Goal: Use online tool/utility: Utilize a website feature to perform a specific function

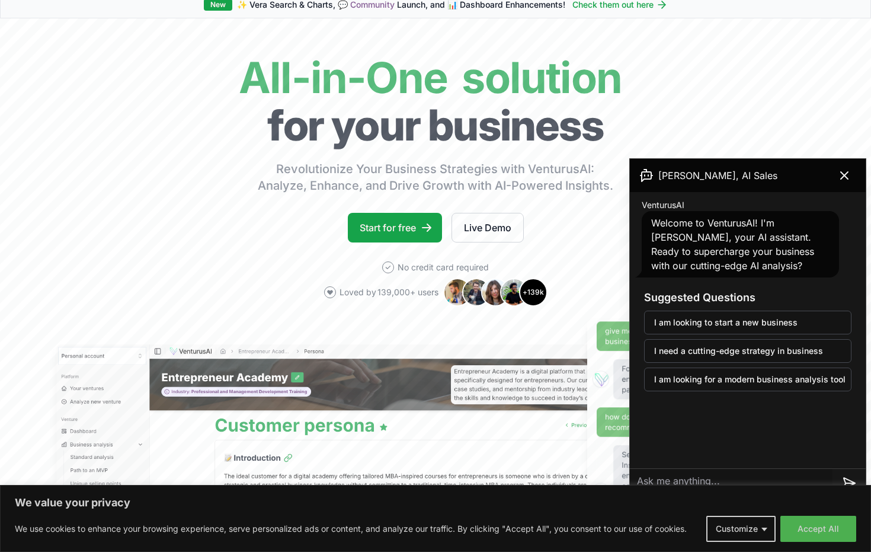
scroll to position [155, 0]
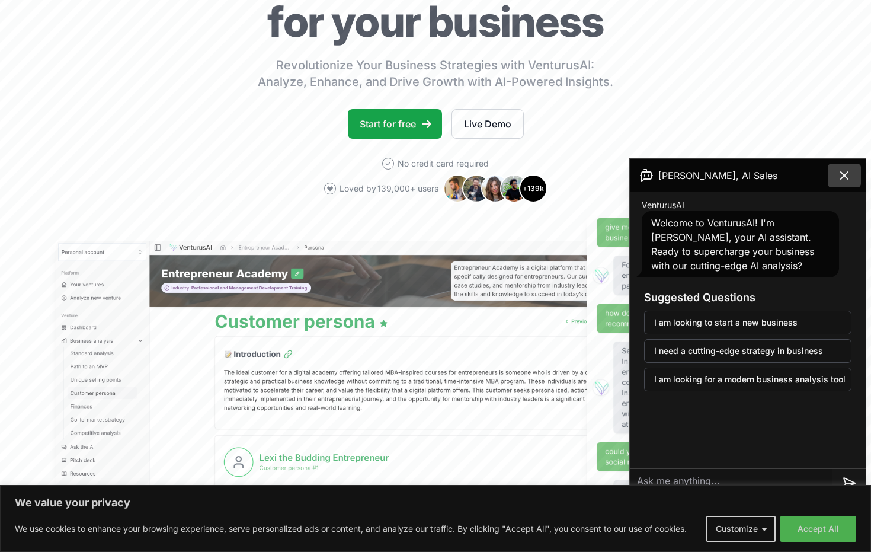
click at [834, 171] on button at bounding box center [844, 176] width 33 height 24
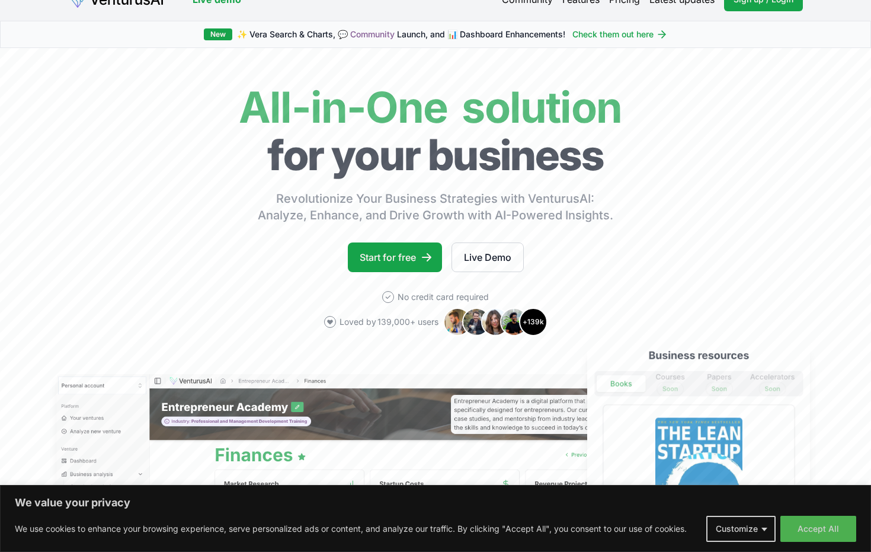
scroll to position [0, 0]
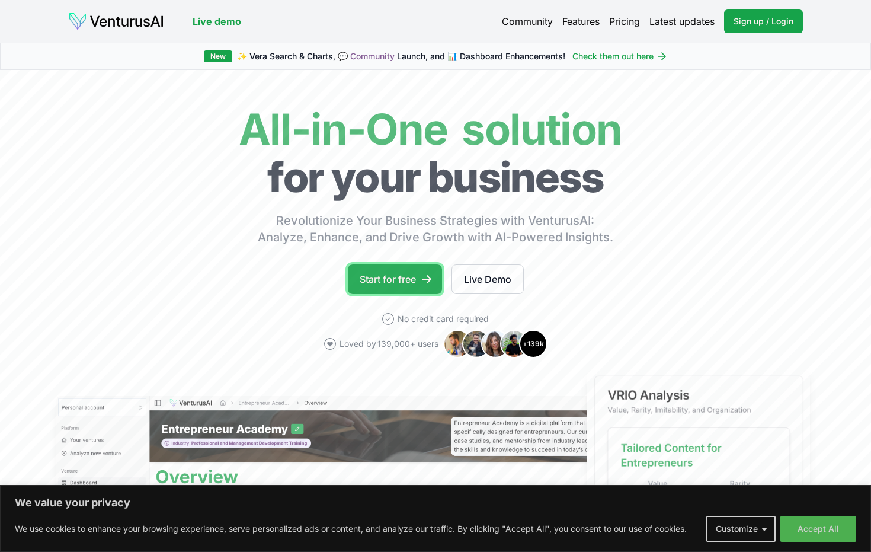
click at [382, 276] on link "Start for free" at bounding box center [395, 279] width 94 height 30
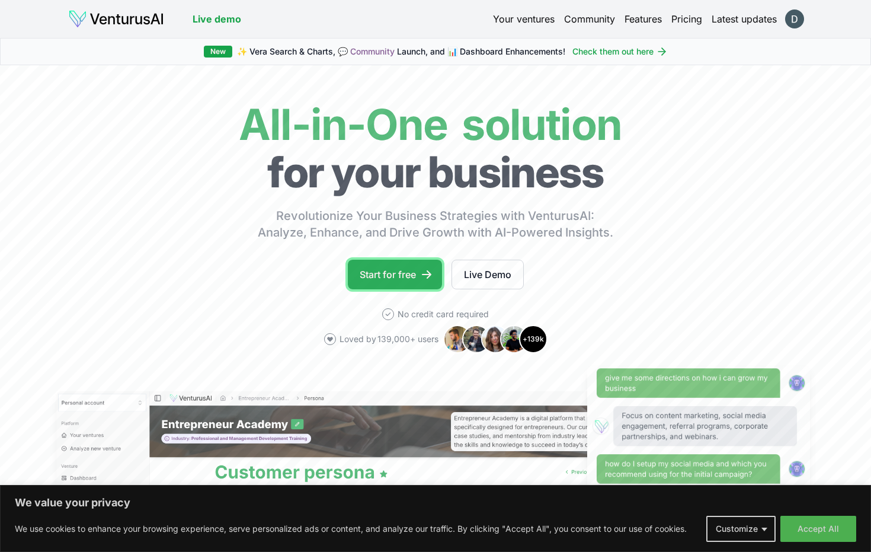
click at [384, 265] on link "Start for free" at bounding box center [395, 275] width 94 height 30
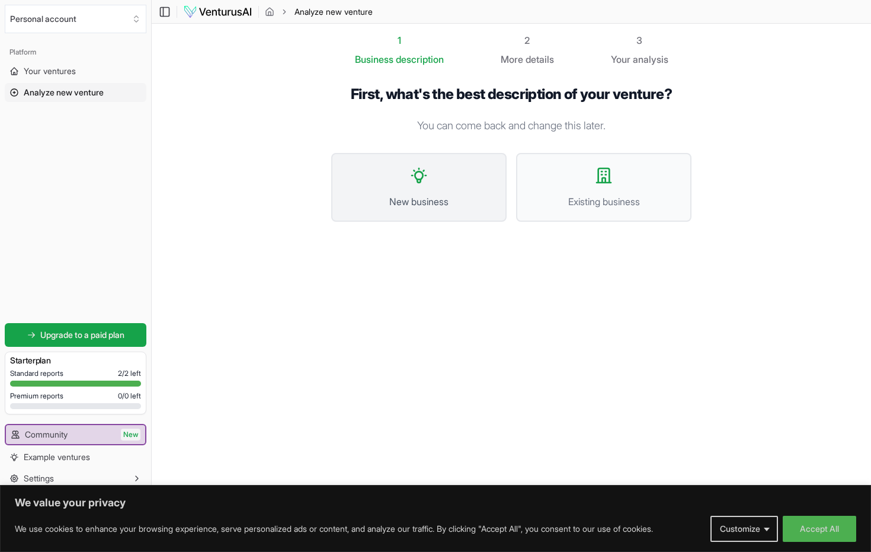
click at [423, 187] on button "New business" at bounding box center [418, 187] width 175 height 69
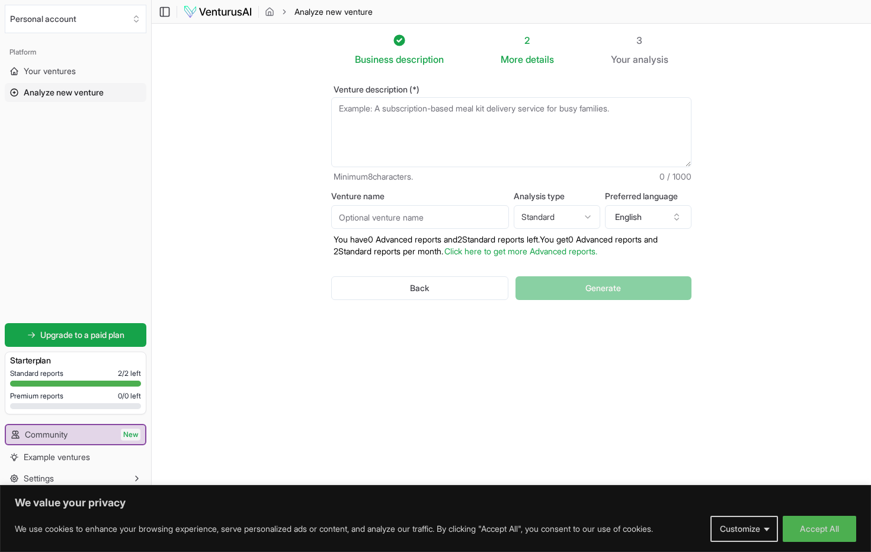
click at [337, 109] on textarea "Venture description (*)" at bounding box center [511, 132] width 360 height 70
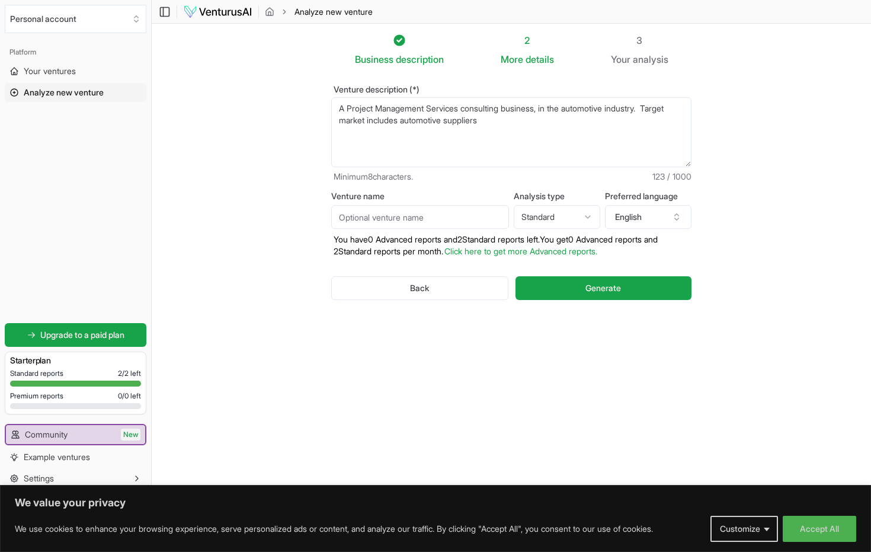
drag, startPoint x: 402, startPoint y: 117, endPoint x: 422, endPoint y: 134, distance: 25.7
click at [402, 117] on textarea "A Project Management Services consulting business, in the automotive industry. …" at bounding box center [511, 132] width 360 height 70
click at [608, 120] on textarea "A Project Management Services consulting business, in the automotive industry. …" at bounding box center [511, 132] width 360 height 70
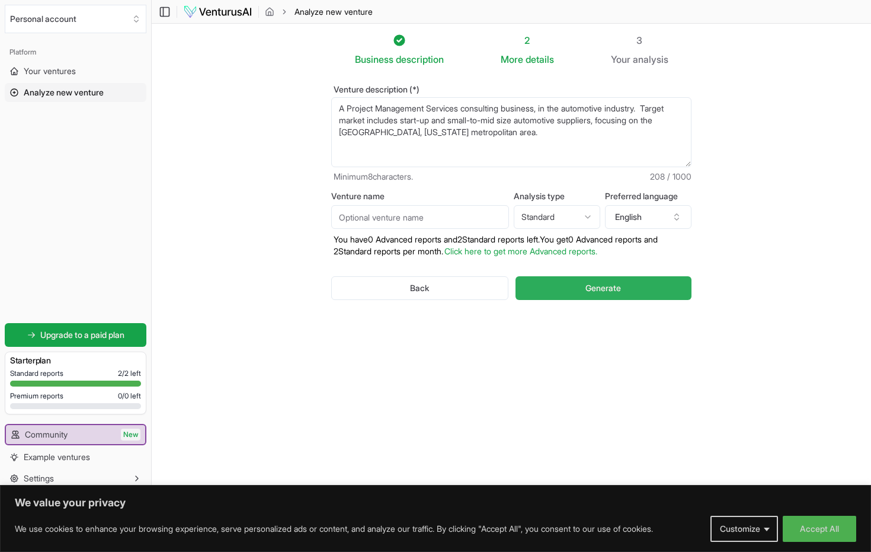
type textarea "A Project Management Services consulting business, in the automotive industry. …"
click at [569, 288] on button "Generate" at bounding box center [604, 288] width 176 height 24
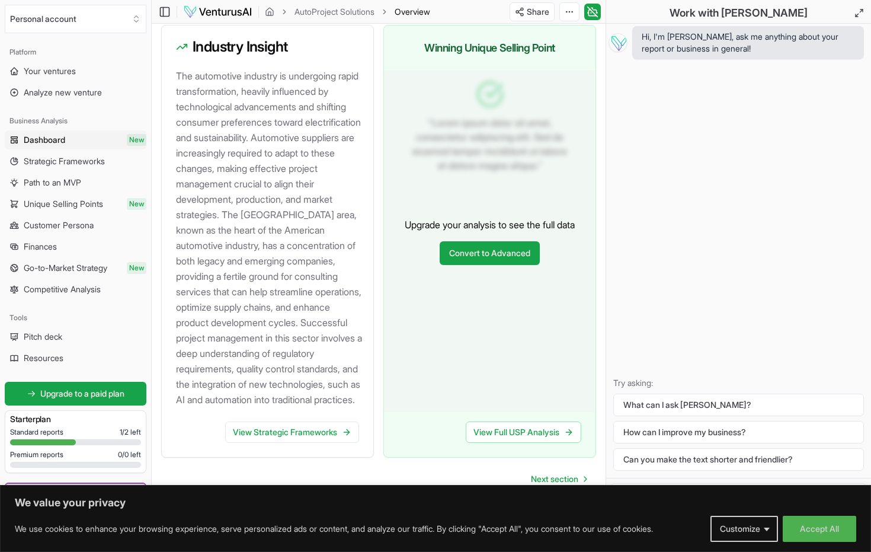
scroll to position [1380, 0]
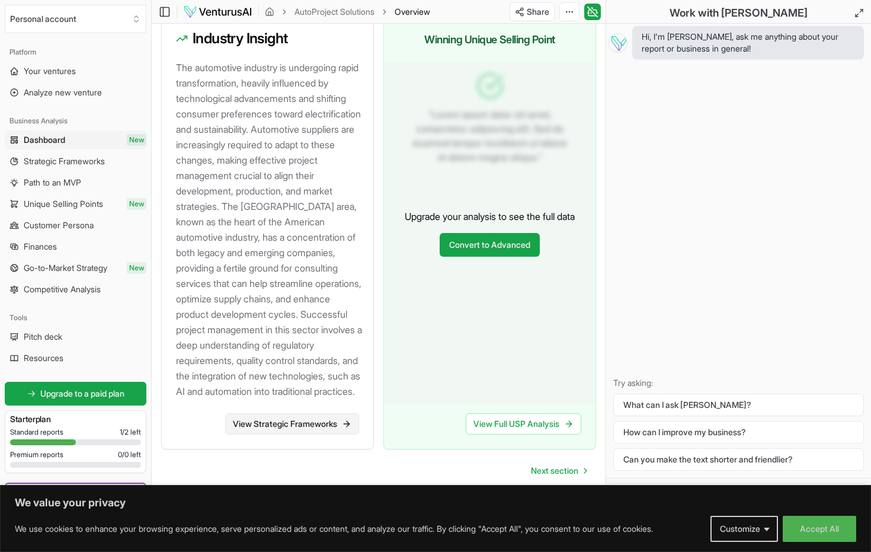
click at [329, 424] on link "View Strategic Frameworks" at bounding box center [292, 423] width 134 height 21
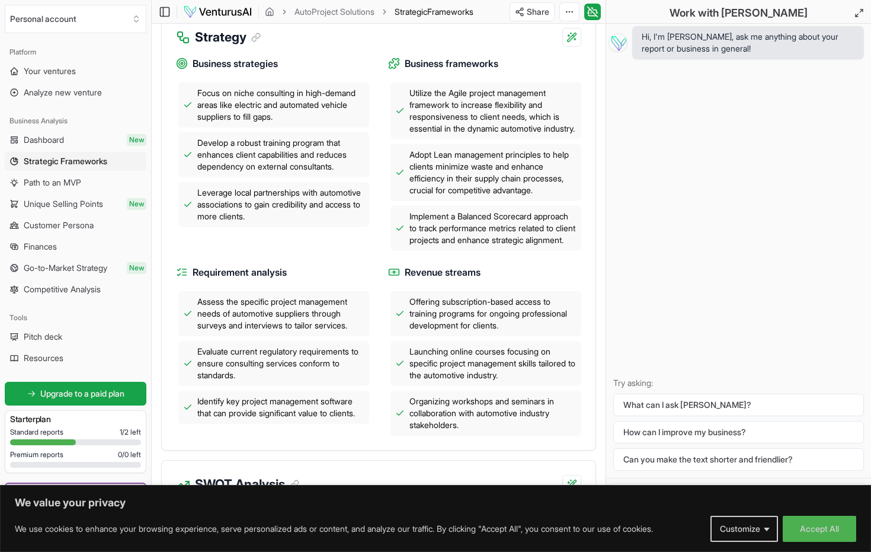
scroll to position [458, 0]
